Goal: Find specific page/section: Find specific page/section

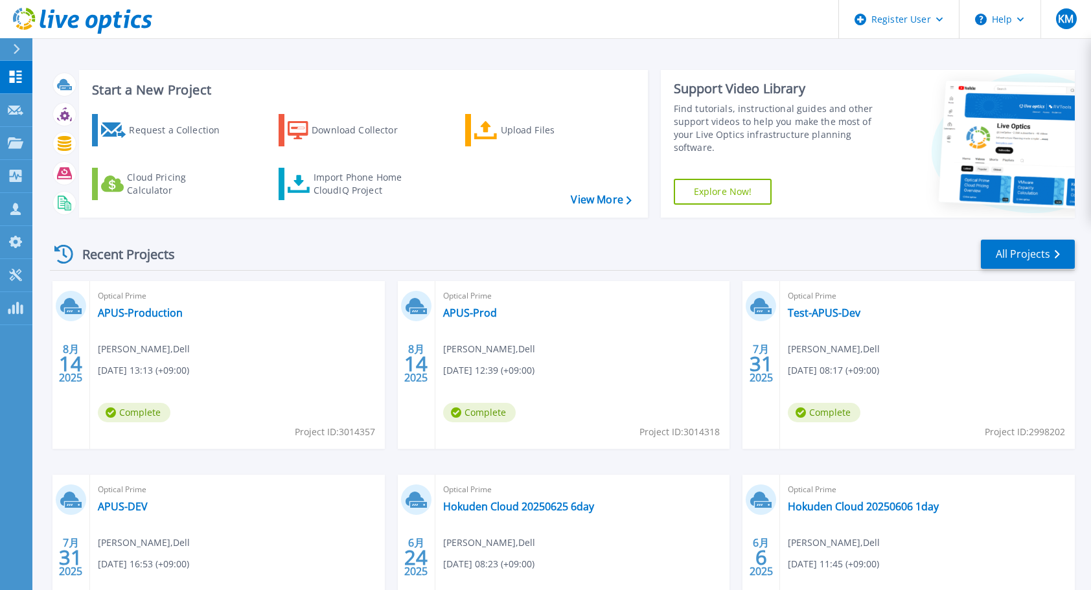
click at [474, 254] on div "Recent Projects All Projects" at bounding box center [562, 254] width 1025 height 32
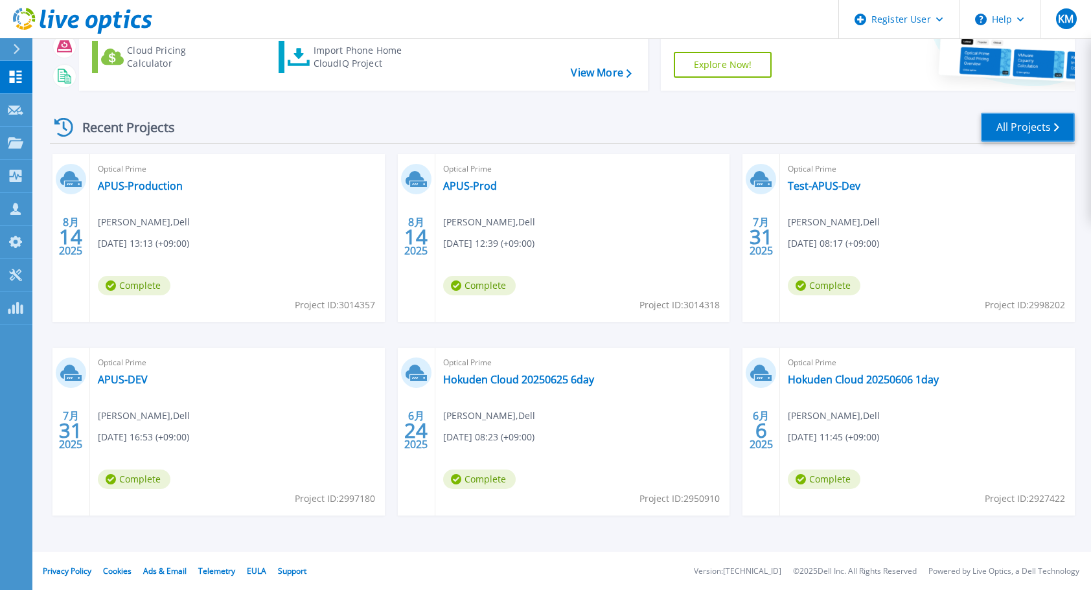
click at [1047, 123] on link "All Projects" at bounding box center [1028, 127] width 94 height 29
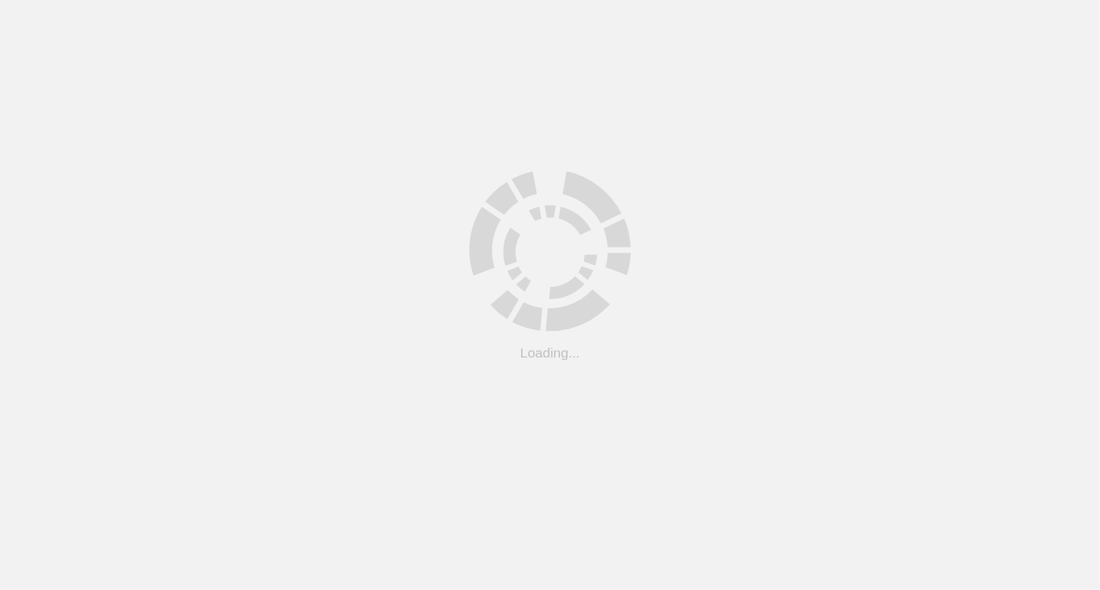
click at [806, 0] on html ".cls-1 { fill: #cecece; } .cls-1 { fill: #cecece; } Loading... Support Site Com…" at bounding box center [550, 0] width 1100 height 0
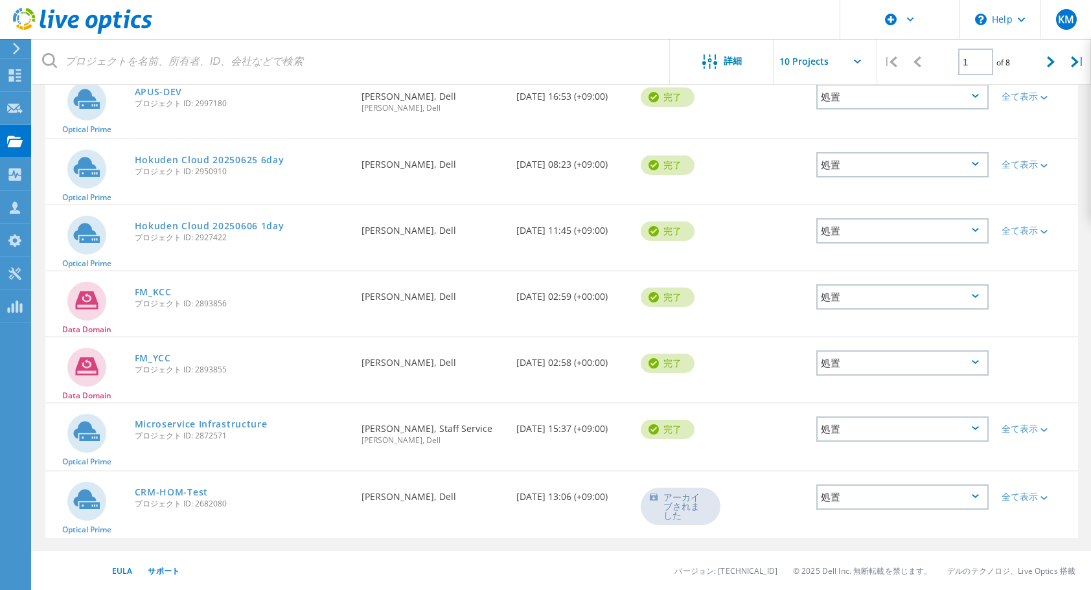
scroll to position [89, 0]
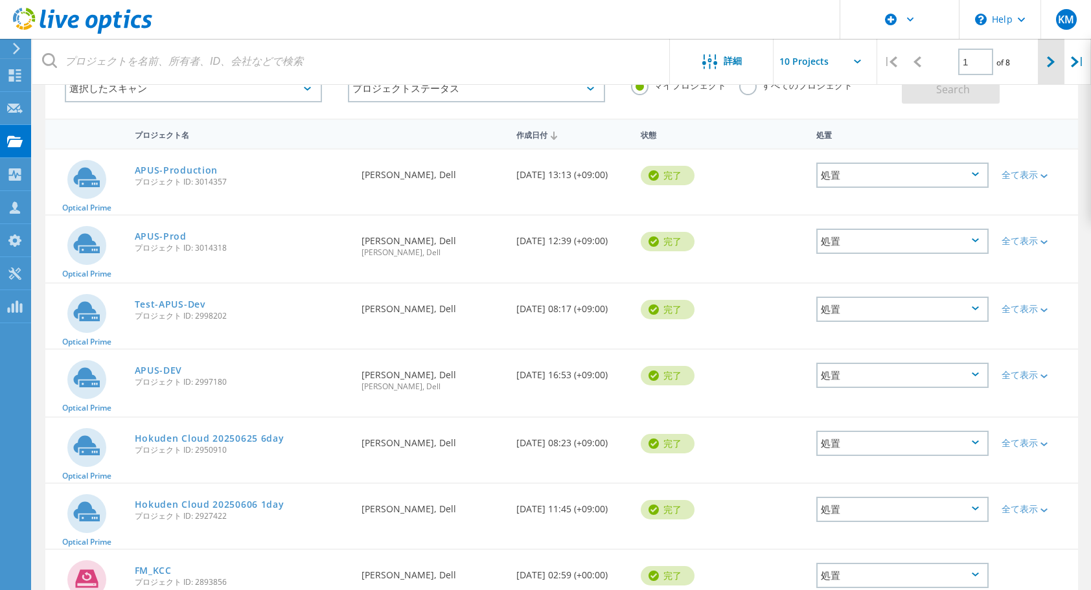
drag, startPoint x: 806, startPoint y: 153, endPoint x: 1048, endPoint y: 62, distance: 258.6
click at [1048, 62] on icon at bounding box center [1051, 61] width 8 height 11
type input "2"
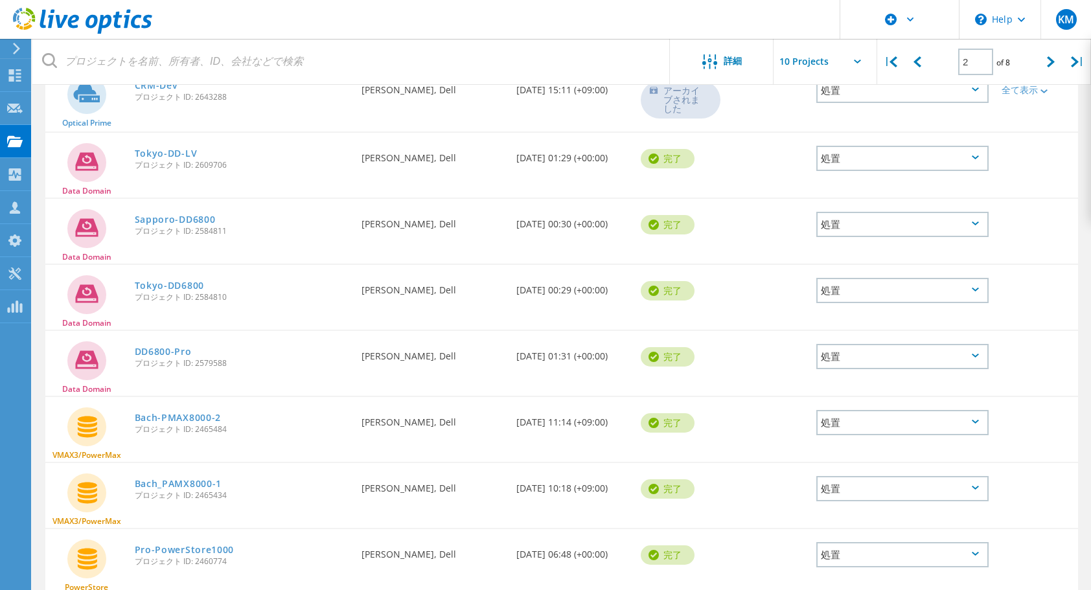
scroll to position [255, 0]
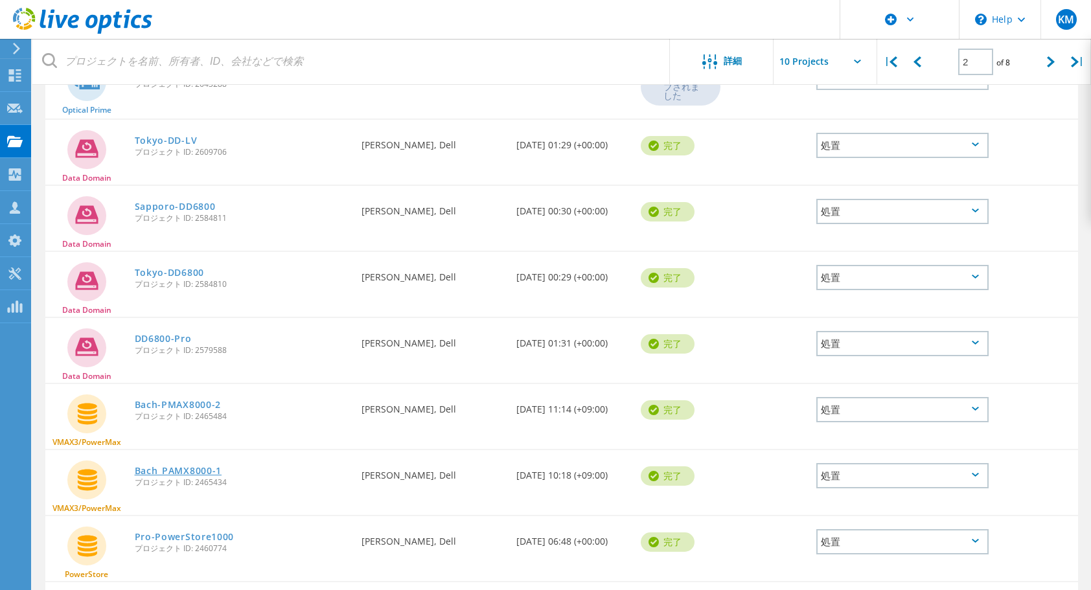
click at [216, 468] on link "Bach_PAMX8000-1" at bounding box center [178, 470] width 87 height 9
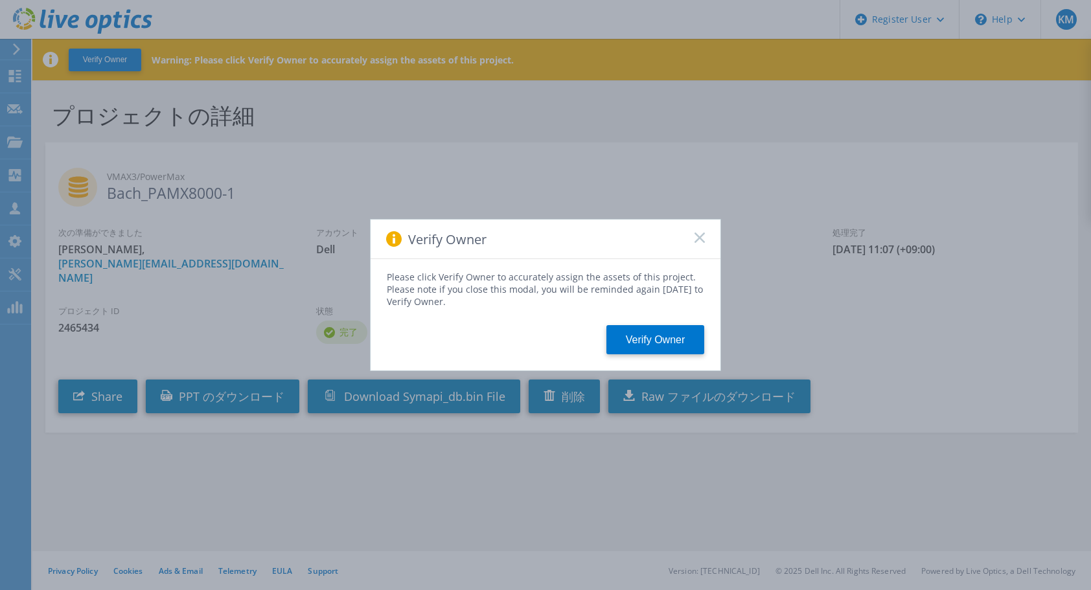
click at [705, 234] on div "Verify Owner" at bounding box center [545, 240] width 350 height 40
click at [702, 237] on icon at bounding box center [699, 238] width 10 height 10
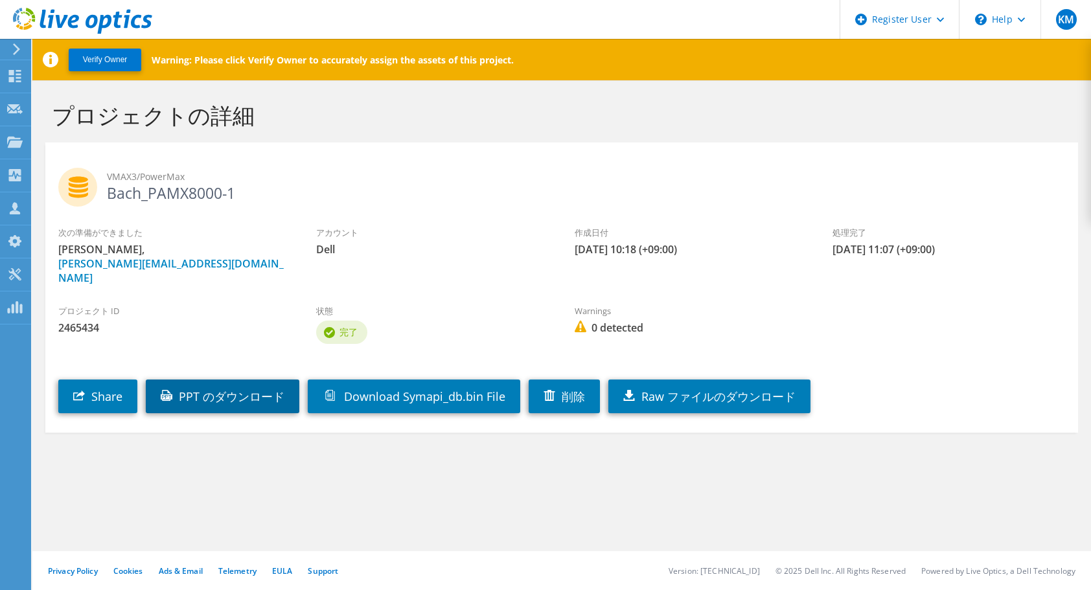
click at [209, 397] on link "PPT のダウンロード" at bounding box center [222, 397] width 153 height 34
